Goal: Task Accomplishment & Management: Manage account settings

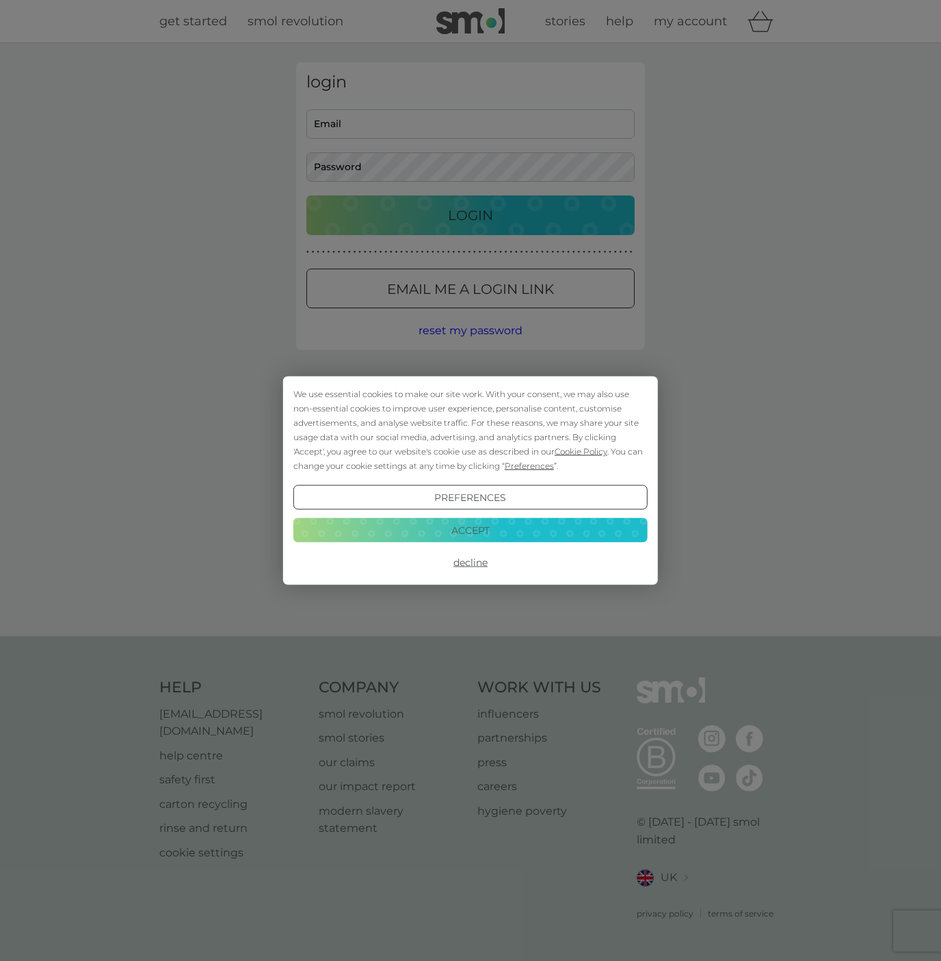
type input "[PERSON_NAME][EMAIL_ADDRESS][DOMAIN_NAME]"
click at [503, 538] on button "Accept" at bounding box center [470, 530] width 354 height 25
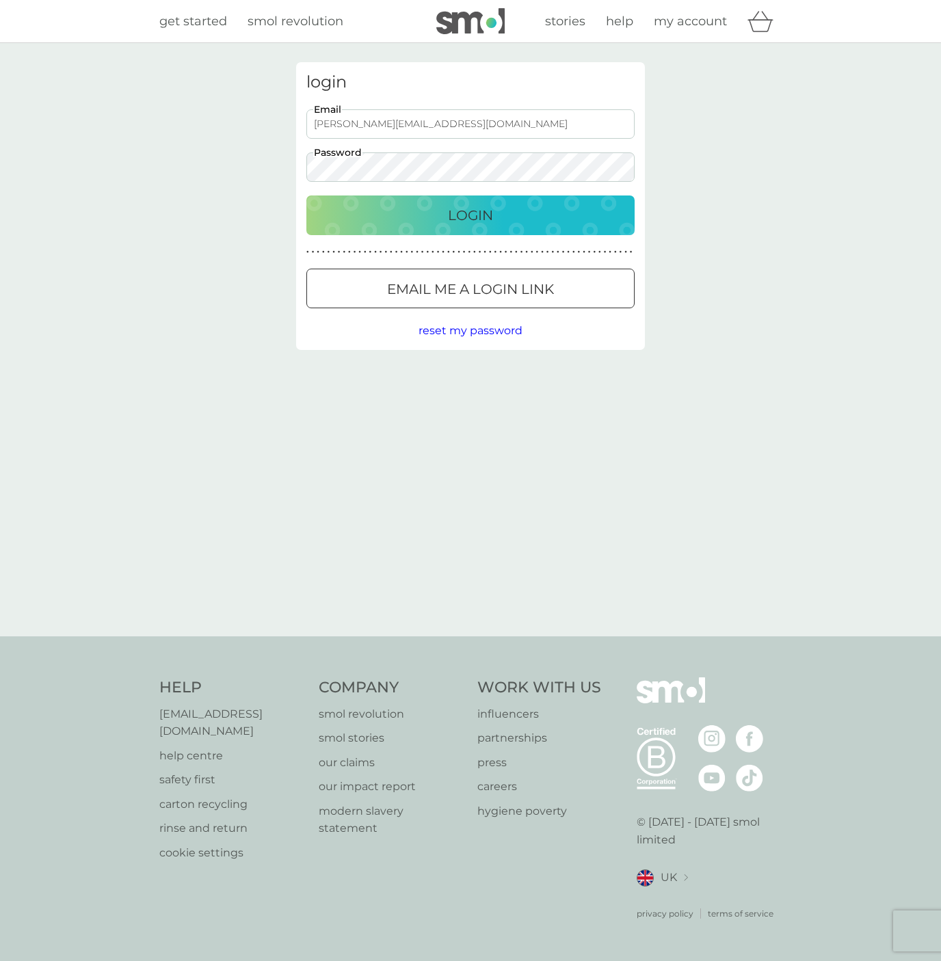
click at [488, 222] on p "Login" at bounding box center [470, 215] width 45 height 22
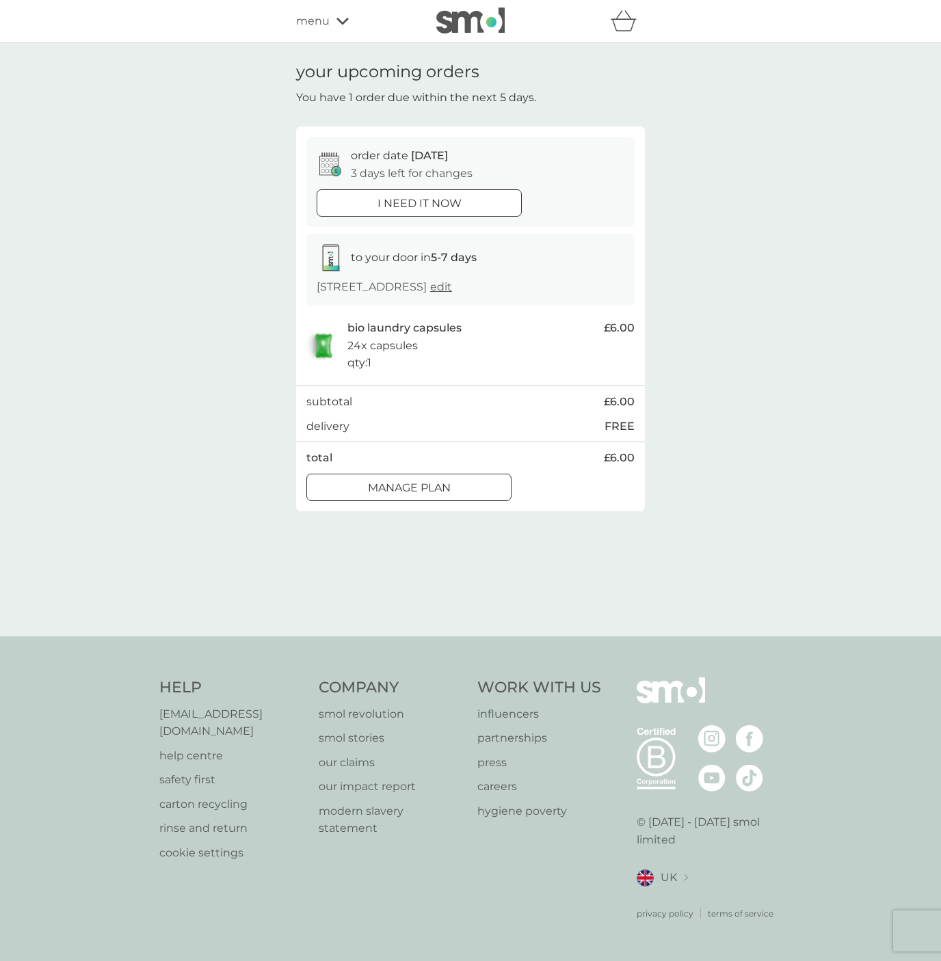
click at [427, 485] on div at bounding box center [408, 488] width 49 height 14
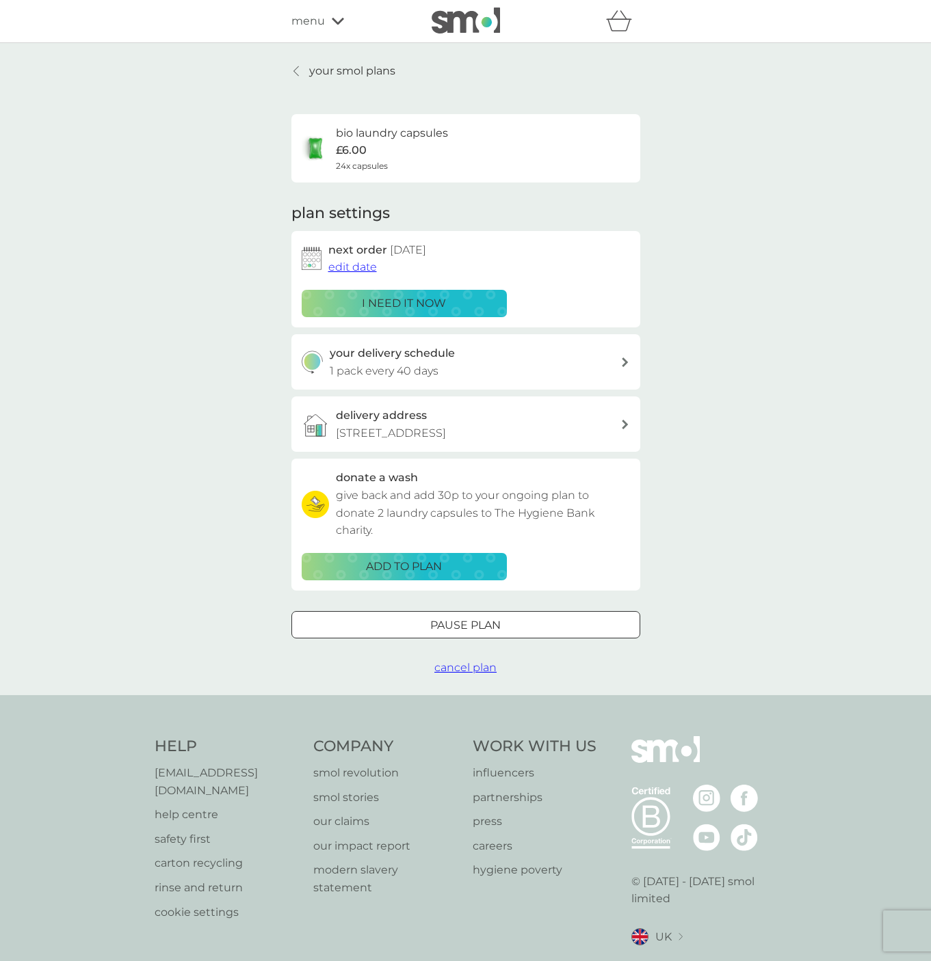
click at [358, 266] on span "edit date" at bounding box center [352, 267] width 49 height 13
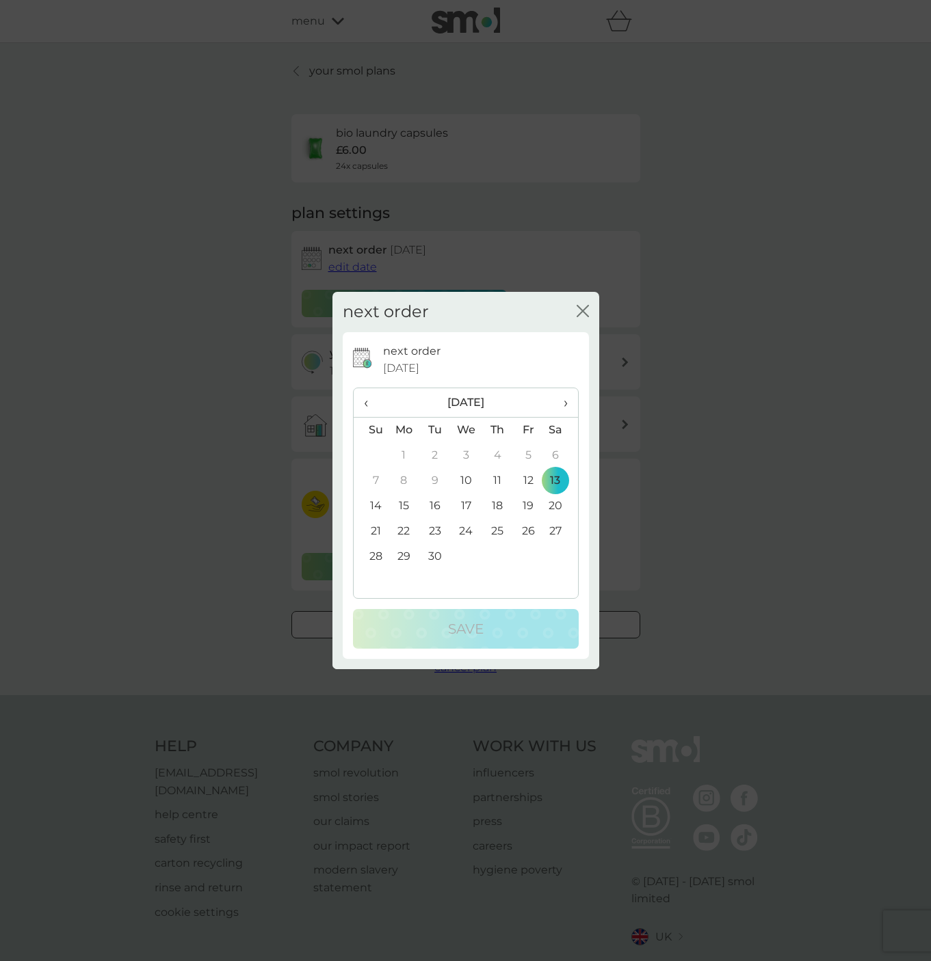
click at [498, 529] on td "25" at bounding box center [496, 531] width 31 height 25
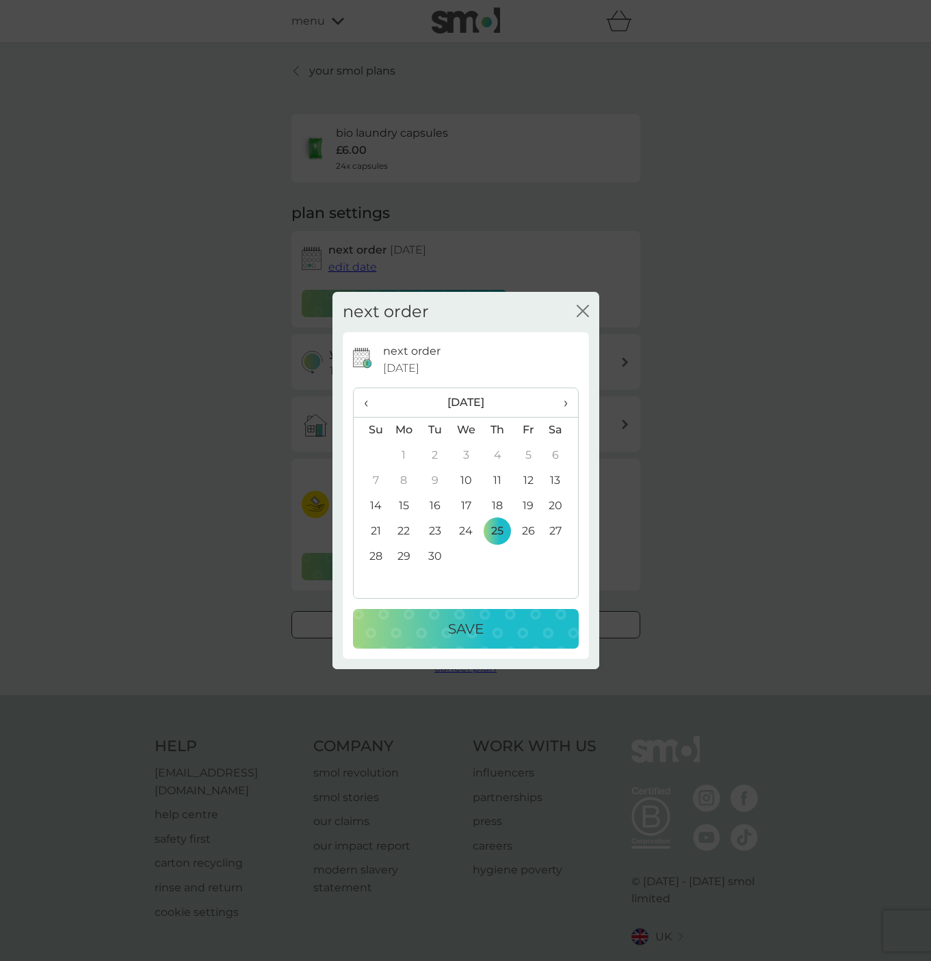
click at [498, 626] on div "Save" at bounding box center [466, 629] width 198 height 22
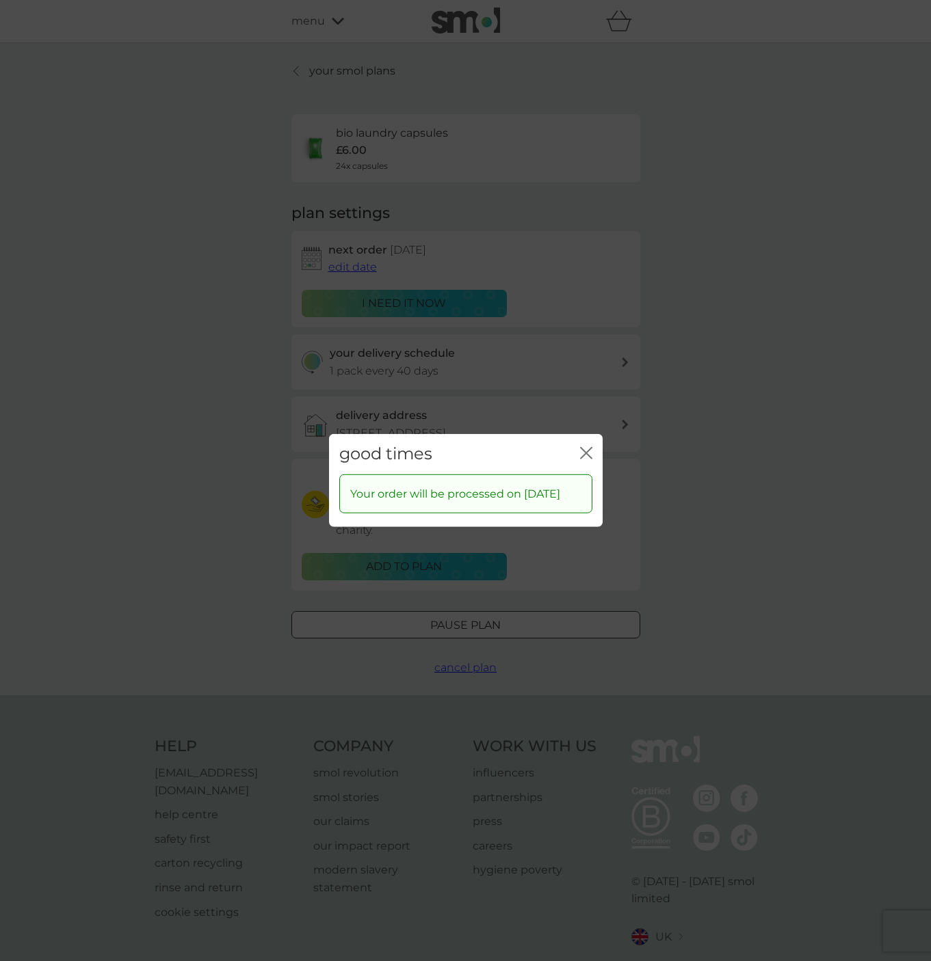
click at [585, 447] on icon "close" at bounding box center [586, 453] width 12 height 12
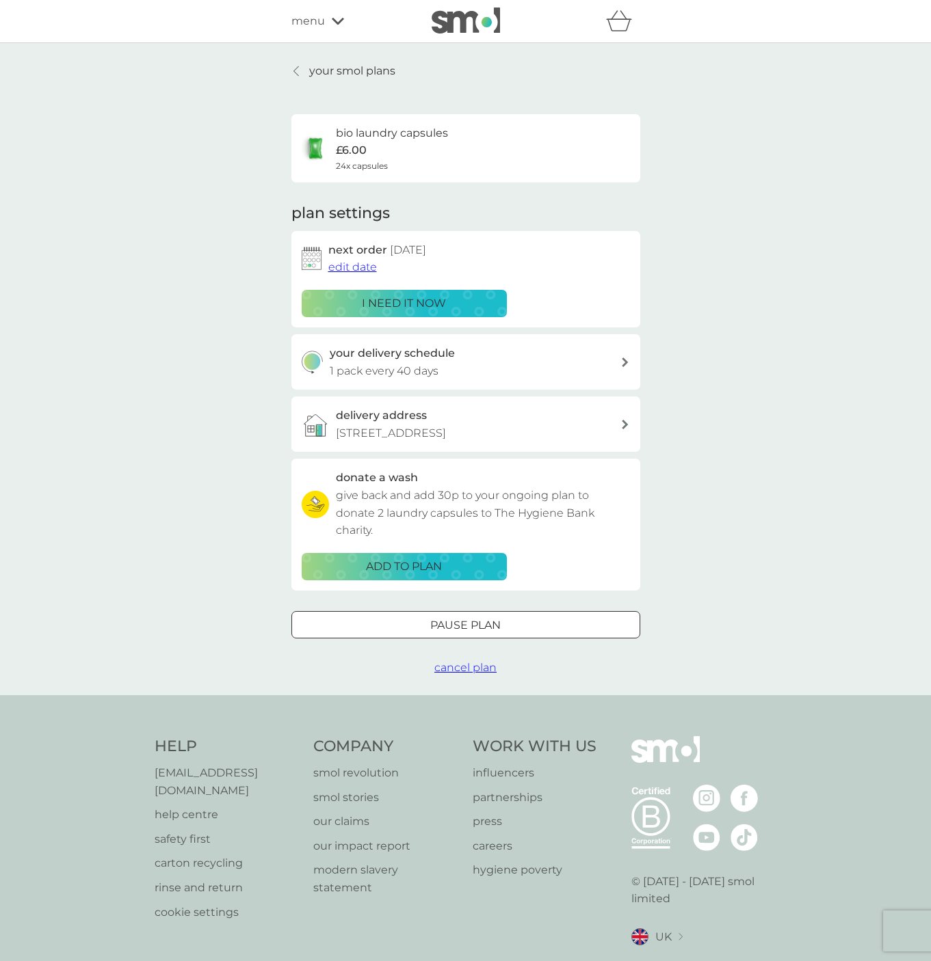
click at [319, 68] on p "your smol plans" at bounding box center [352, 71] width 86 height 18
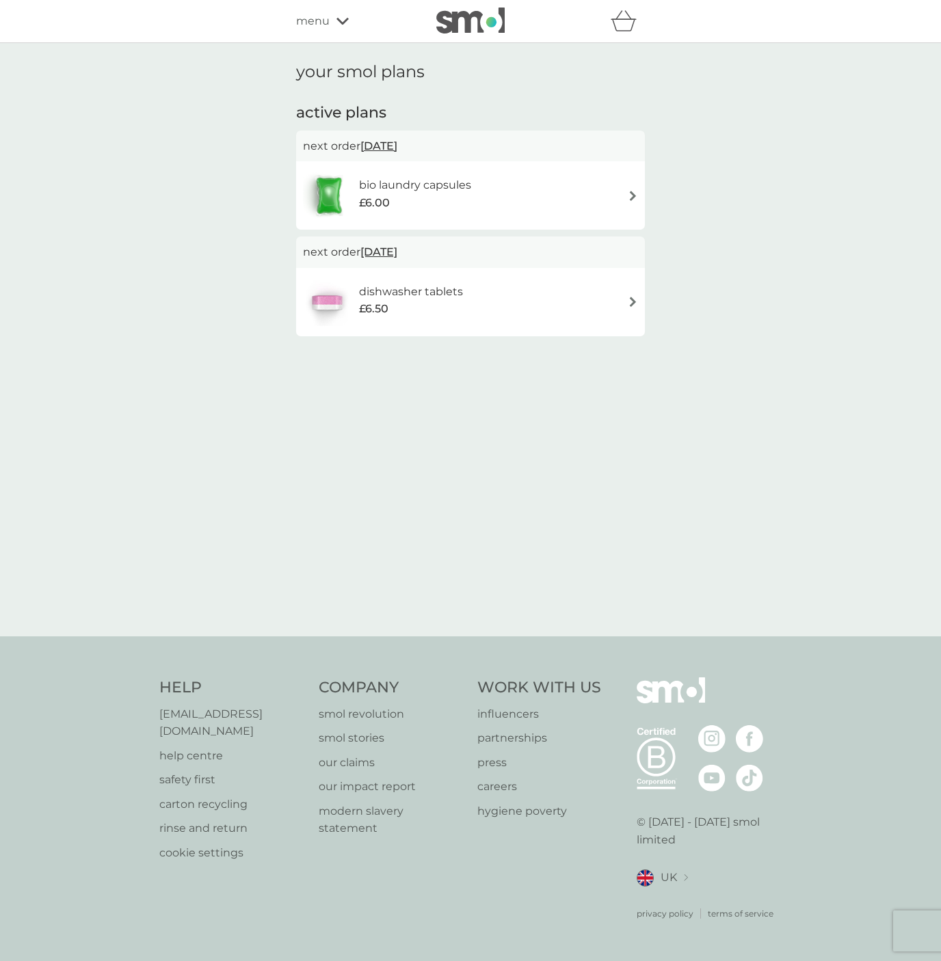
click at [397, 248] on span "[DATE]" at bounding box center [378, 252] width 37 height 27
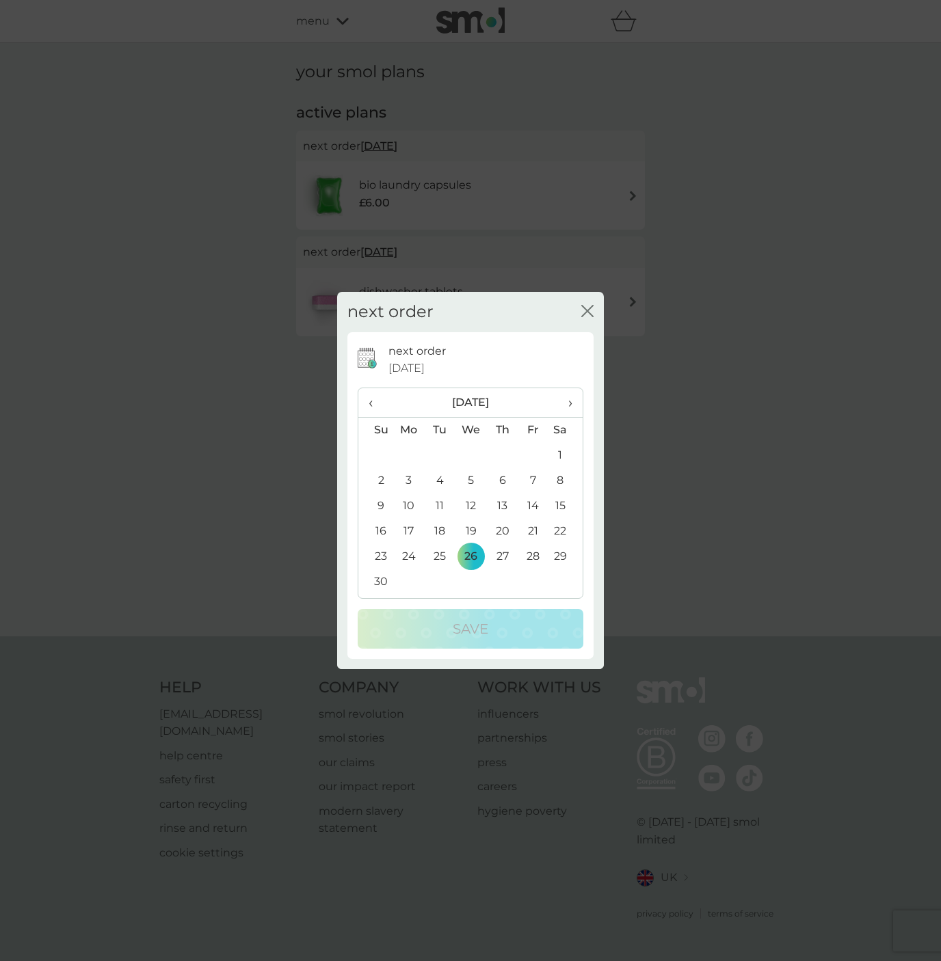
click at [568, 398] on span "›" at bounding box center [566, 402] width 14 height 29
click at [529, 457] on td "5" at bounding box center [533, 455] width 31 height 25
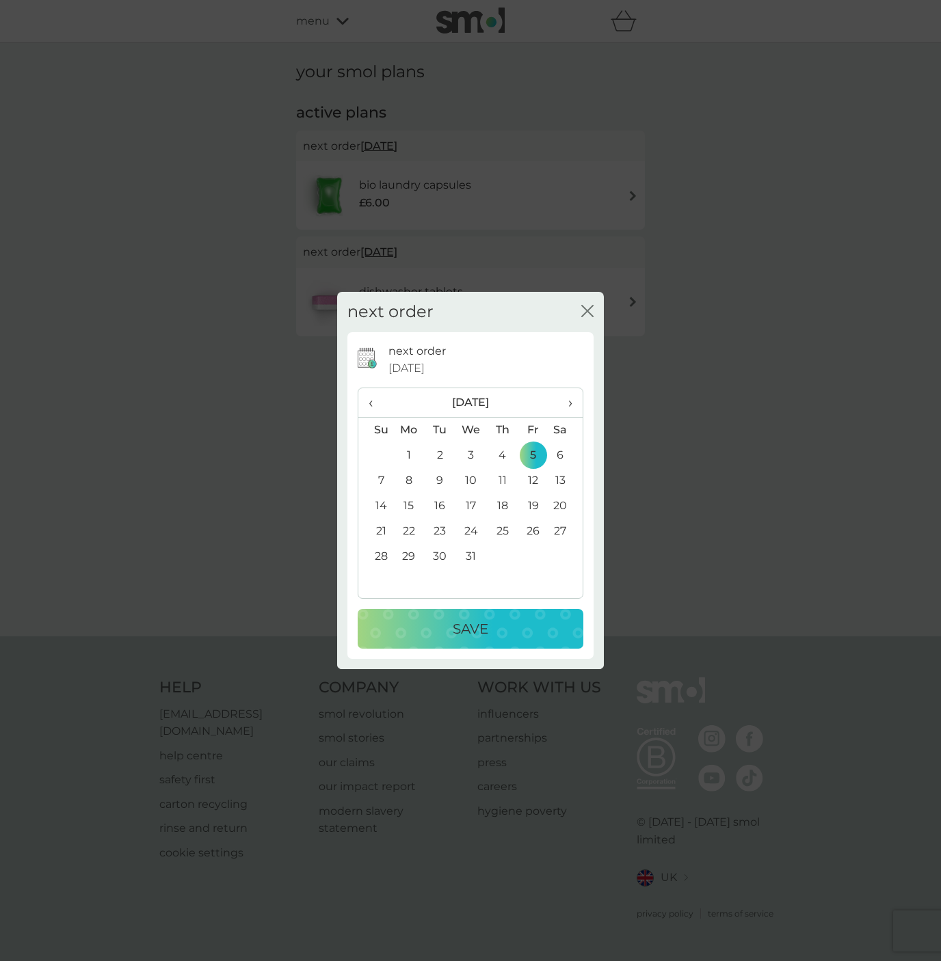
click at [514, 626] on div "Save" at bounding box center [470, 629] width 198 height 22
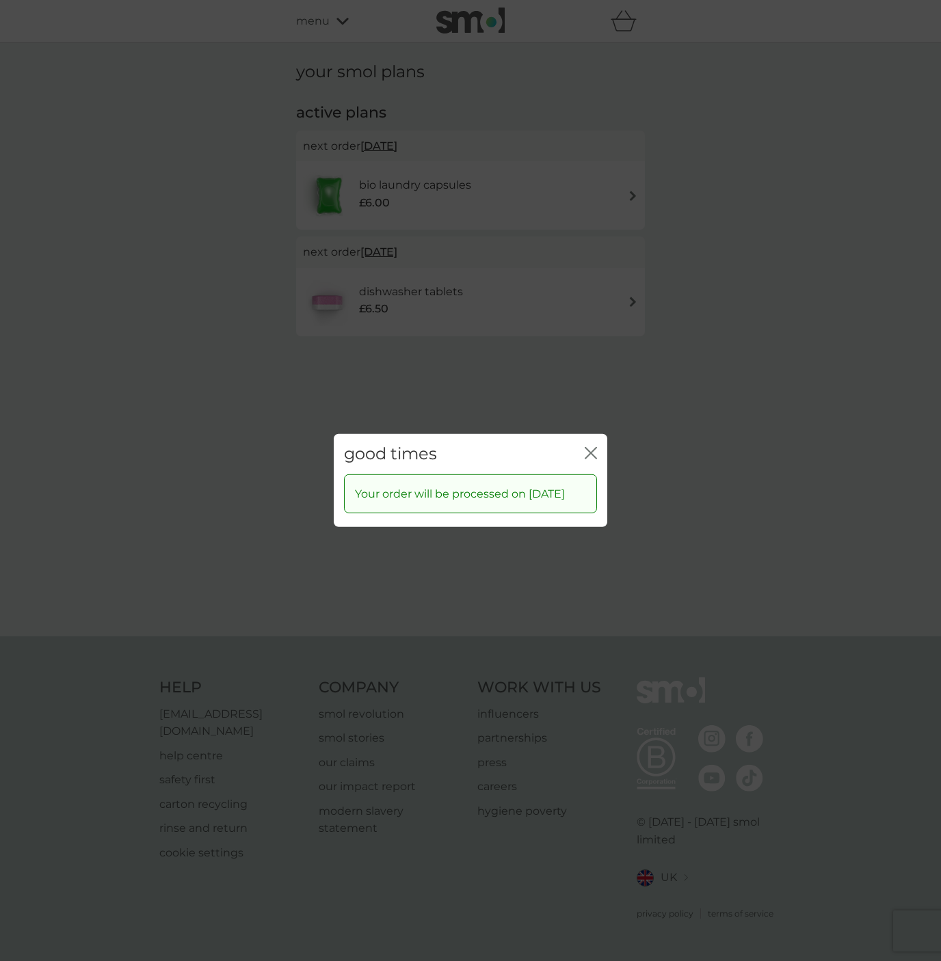
click at [592, 447] on icon "close" at bounding box center [591, 453] width 12 height 12
